Goal: Task Accomplishment & Management: Complete application form

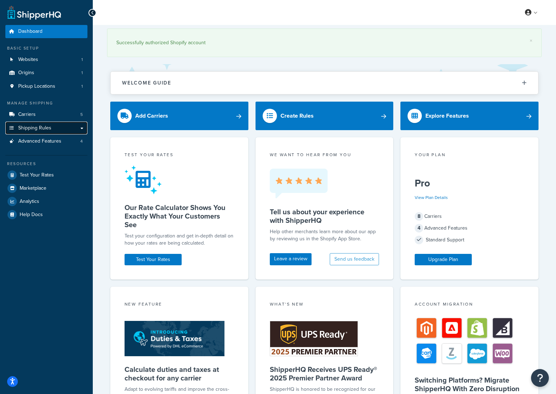
click at [75, 127] on link "Shipping Rules" at bounding box center [46, 128] width 82 height 13
click at [80, 128] on link "Shipping Rules" at bounding box center [46, 128] width 82 height 13
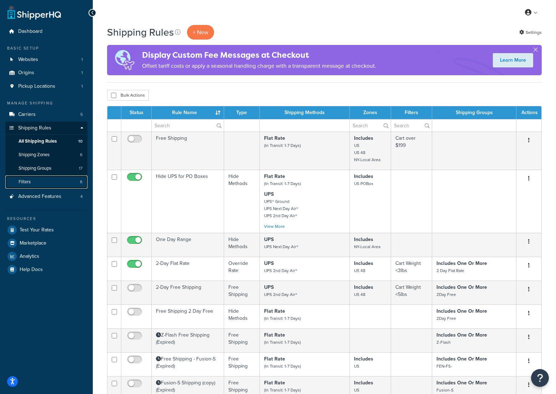
click at [44, 178] on link "Filters 6" at bounding box center [46, 181] width 82 height 13
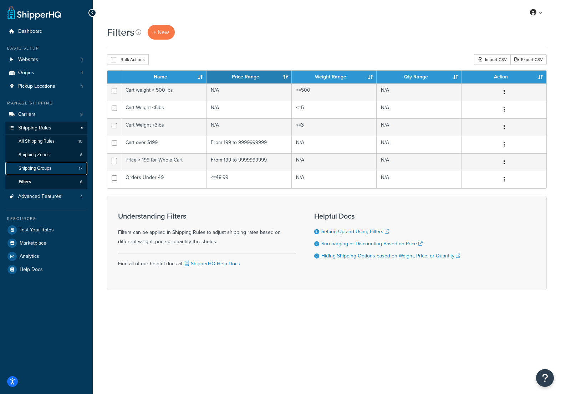
click at [35, 170] on span "Shipping Groups" at bounding box center [35, 168] width 33 height 6
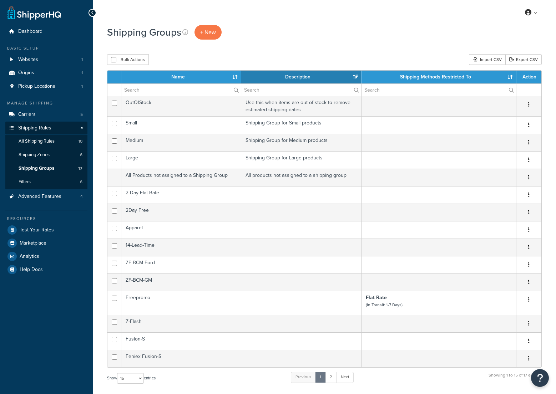
select select "15"
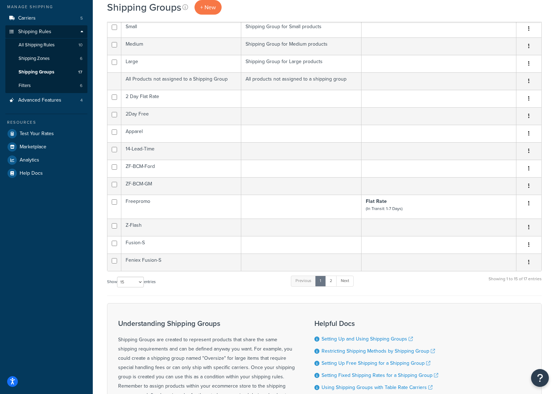
scroll to position [107, 0]
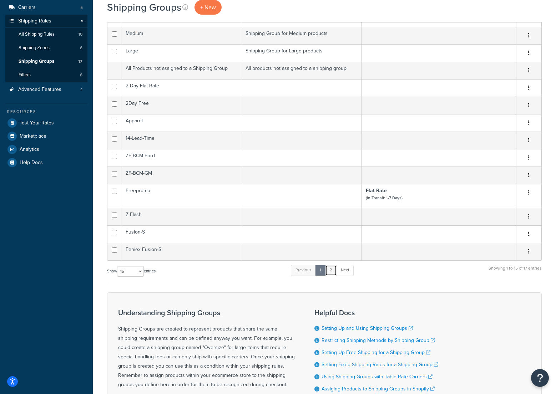
click at [331, 275] on link "2" at bounding box center [331, 270] width 12 height 11
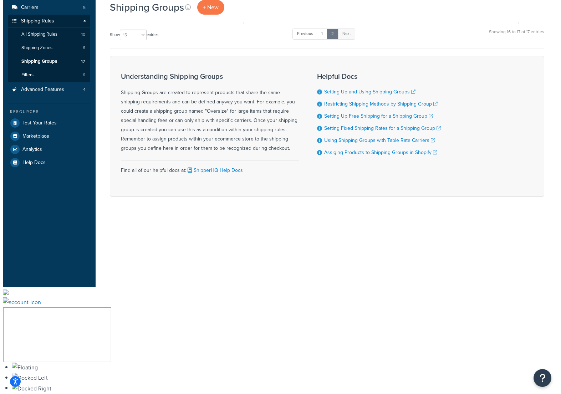
scroll to position [0, 0]
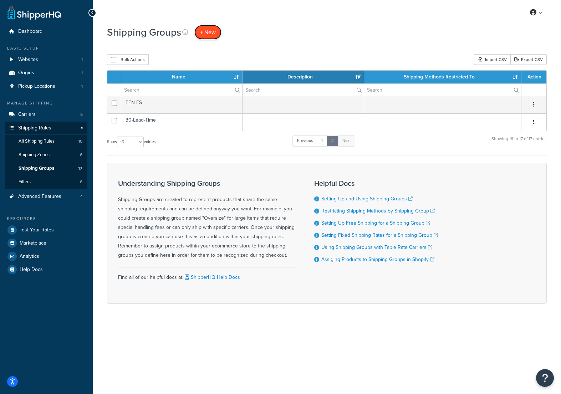
click at [210, 34] on span "+ New" at bounding box center [208, 32] width 16 height 8
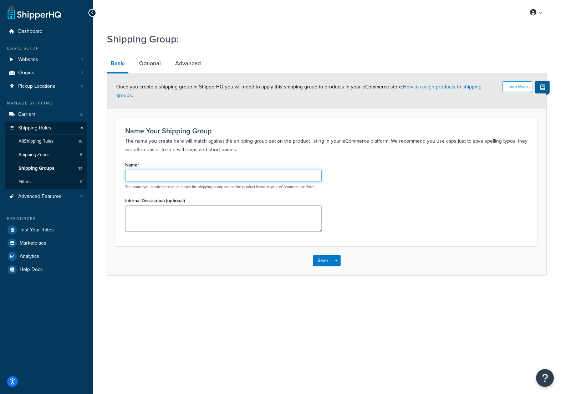
click at [169, 170] on input "Name" at bounding box center [223, 176] width 196 height 12
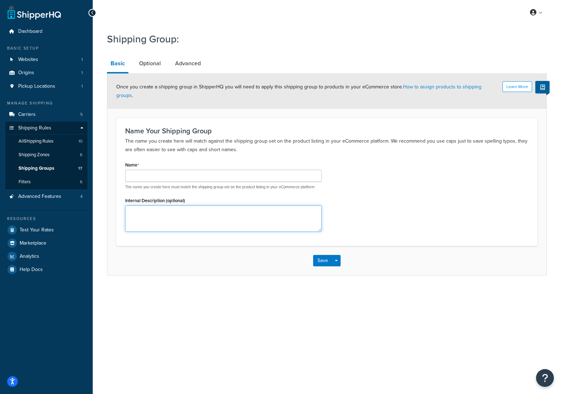
click at [139, 202] on div "Internal Description (optional)" at bounding box center [223, 213] width 196 height 36
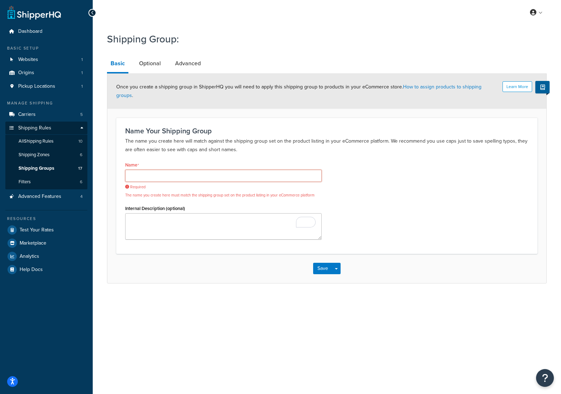
click at [139, 170] on input "Name" at bounding box center [223, 176] width 196 height 12
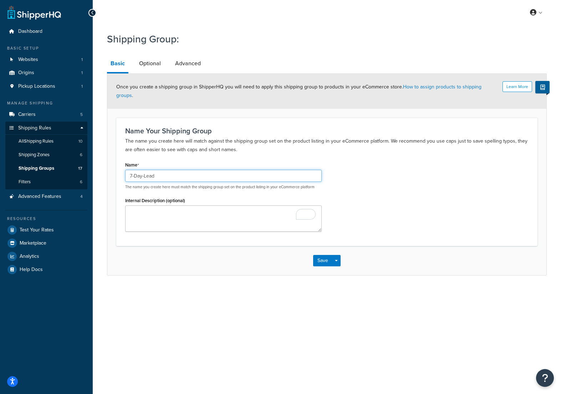
drag, startPoint x: 121, startPoint y: 167, endPoint x: 114, endPoint y: 167, distance: 7.1
click at [116, 167] on div "Name Your Shipping Group The name you create here will match against the shippi…" at bounding box center [326, 182] width 421 height 128
type input "7-Day-Lead"
click at [192, 64] on link "Advanced" at bounding box center [188, 63] width 33 height 17
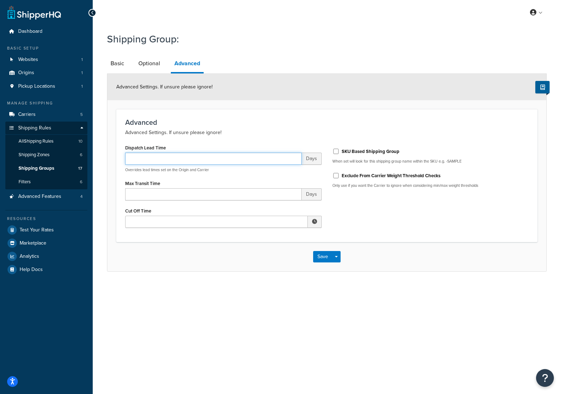
click at [161, 162] on input "Dispatch Lead Time" at bounding box center [213, 159] width 177 height 12
type input "7"
click at [324, 254] on button "Save" at bounding box center [322, 256] width 19 height 11
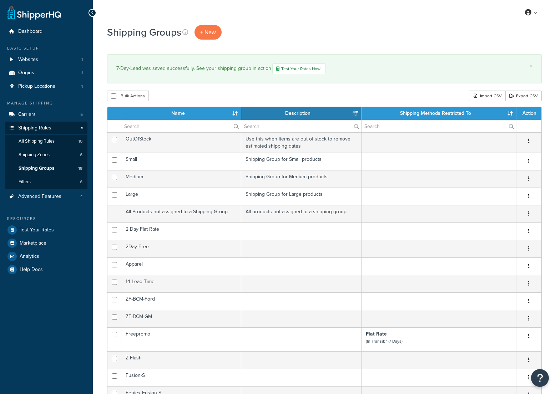
select select "15"
